Goal: Task Accomplishment & Management: Manage account settings

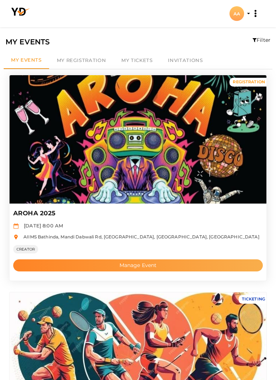
click at [154, 267] on button "Manage Event" at bounding box center [138, 265] width 250 height 12
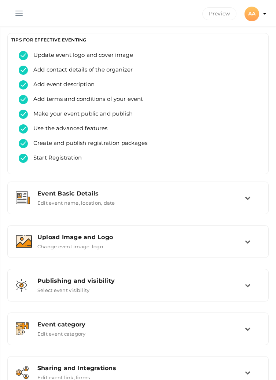
click at [25, 14] on button "button" at bounding box center [19, 11] width 19 height 19
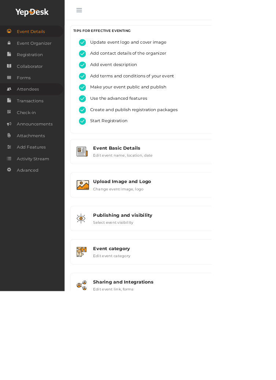
click at [54, 114] on link "Attendees" at bounding box center [41, 116] width 83 height 15
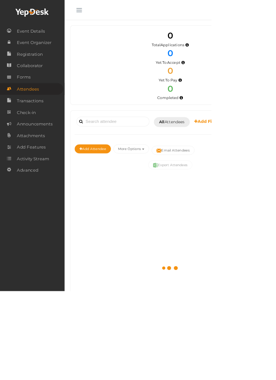
click at [101, 15] on button "button" at bounding box center [103, 11] width 19 height 19
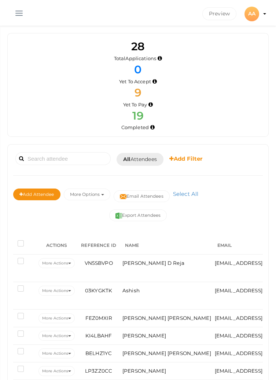
click at [21, 10] on button "button" at bounding box center [19, 11] width 19 height 19
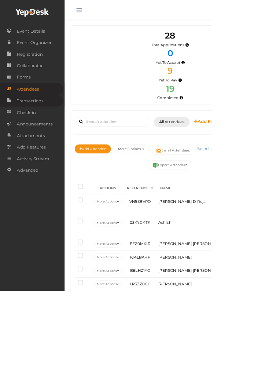
click at [32, 132] on span "Transactions" at bounding box center [39, 131] width 35 height 15
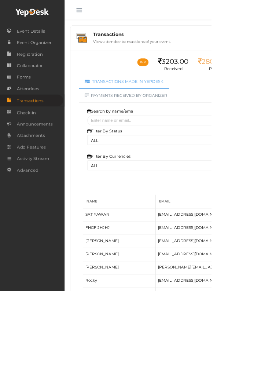
click at [102, 13] on span "button" at bounding box center [103, 13] width 7 height 1
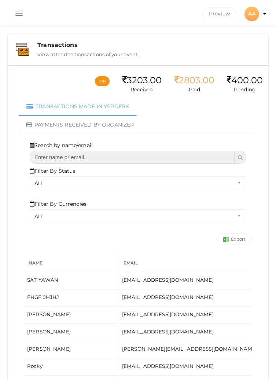
click at [50, 154] on input "text" at bounding box center [132, 157] width 205 height 13
type input "Kapil"
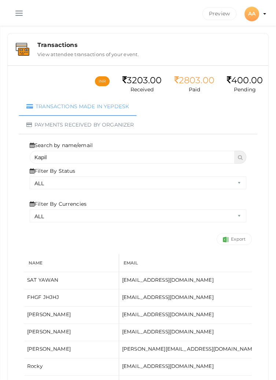
click at [236, 158] on span at bounding box center [241, 157] width 12 height 13
select select "? string:ALL ?"
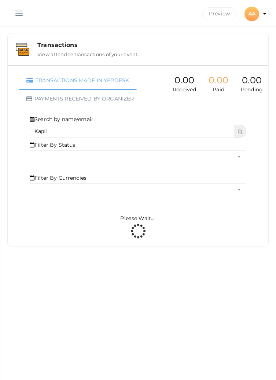
select select "ALL"
